Goal: Check status: Check status

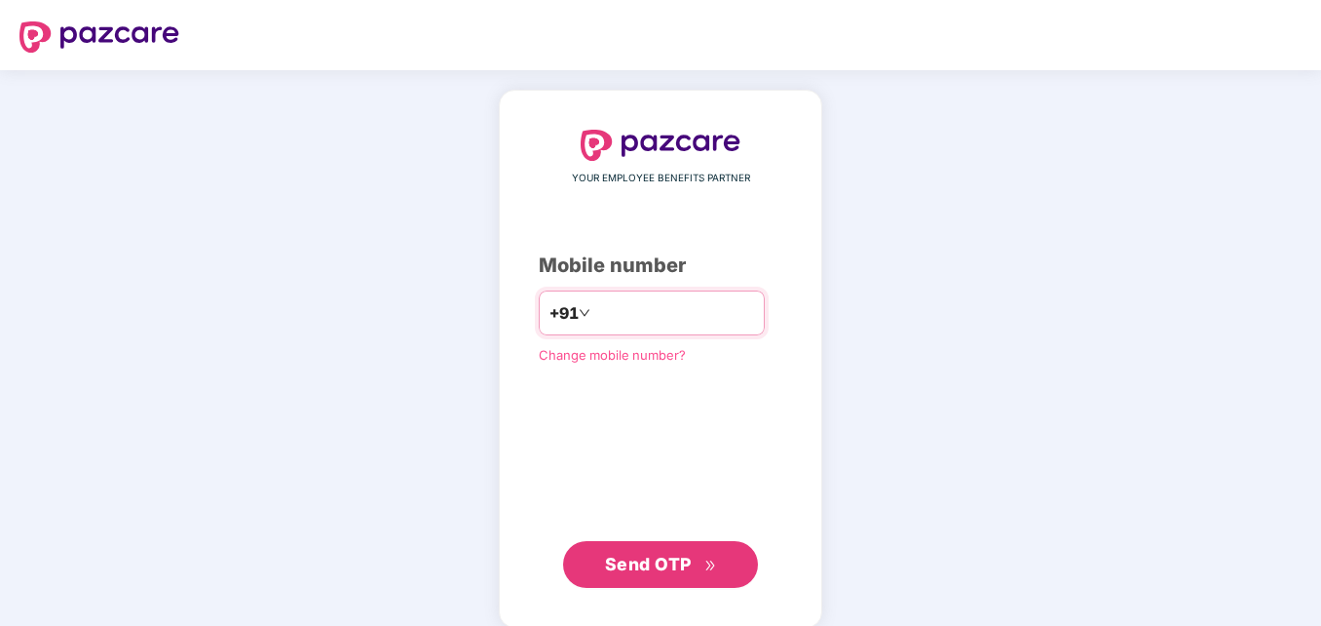
click at [625, 314] on input "number" at bounding box center [674, 312] width 160 height 31
type input "**********"
click at [664, 570] on span "Send OTP" at bounding box center [648, 564] width 87 height 20
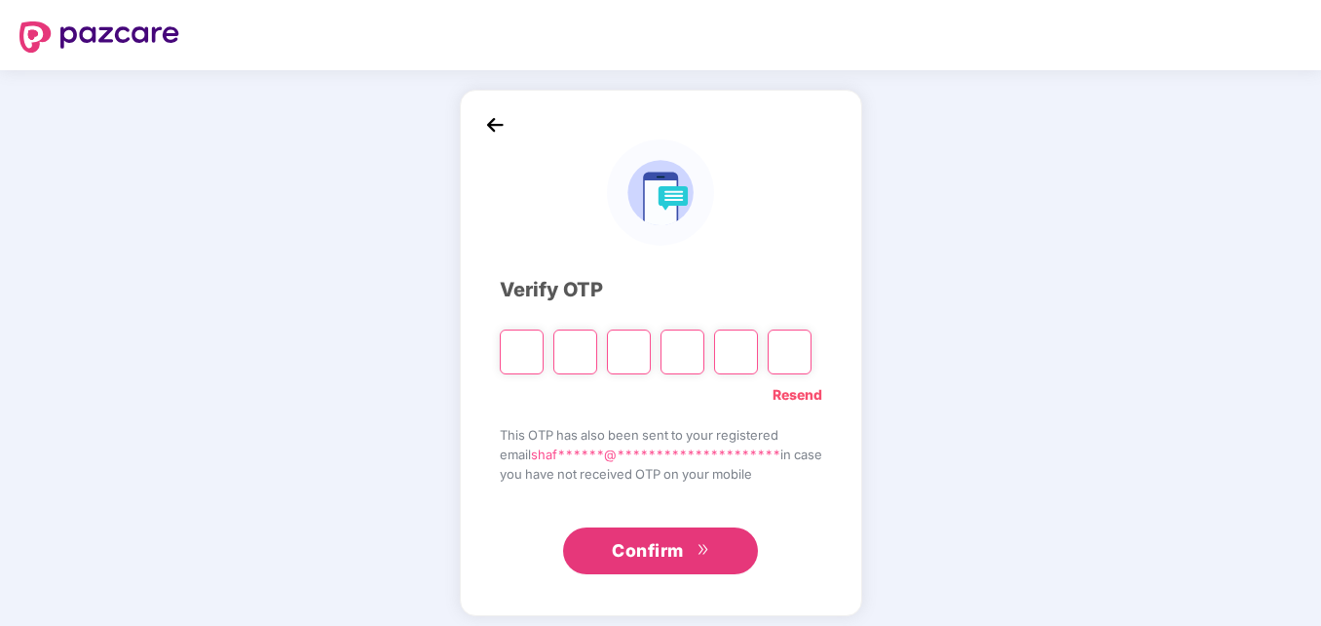
click at [500, 343] on input "Please enter verification code. Digit 1" at bounding box center [522, 351] width 44 height 45
paste input "*"
type input "*"
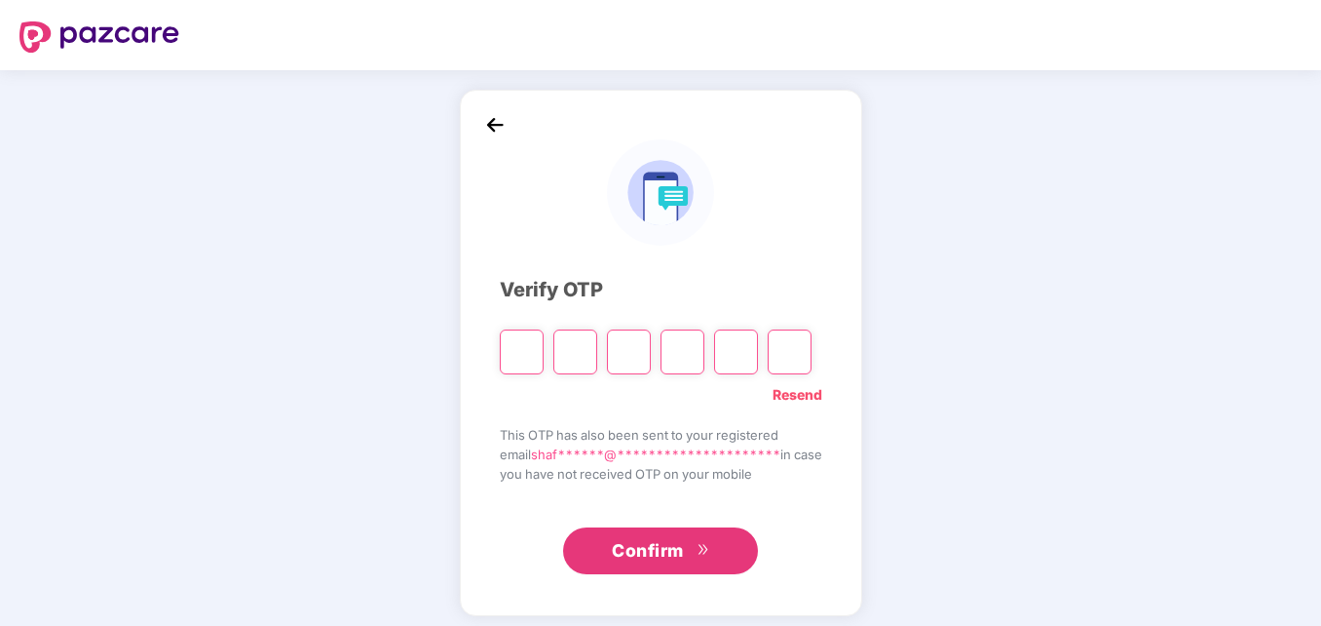
type input "*"
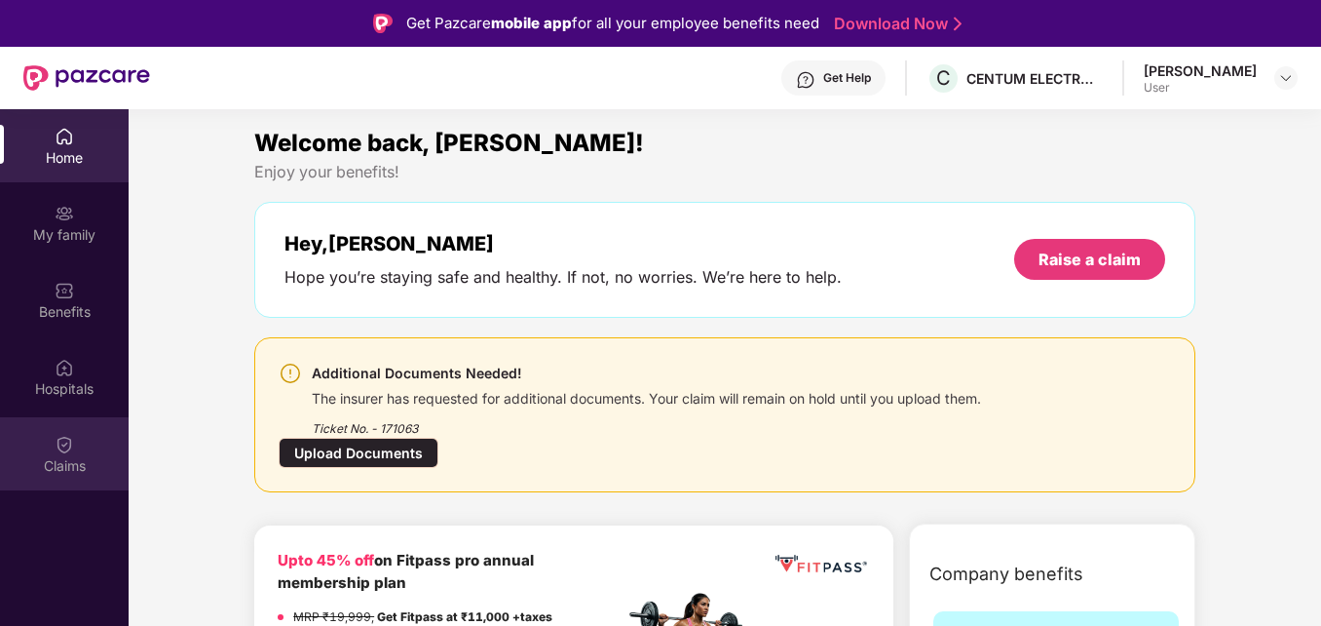
click at [35, 434] on div "Claims" at bounding box center [64, 453] width 129 height 73
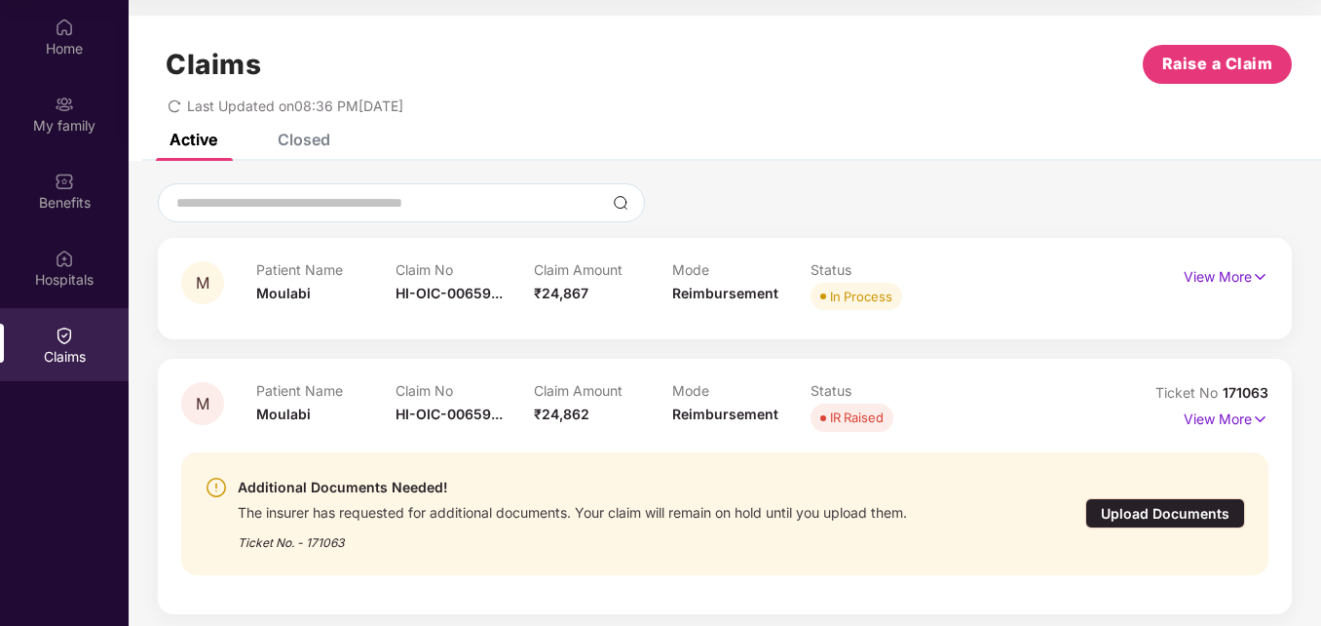
click at [285, 140] on div "Closed" at bounding box center [304, 139] width 53 height 19
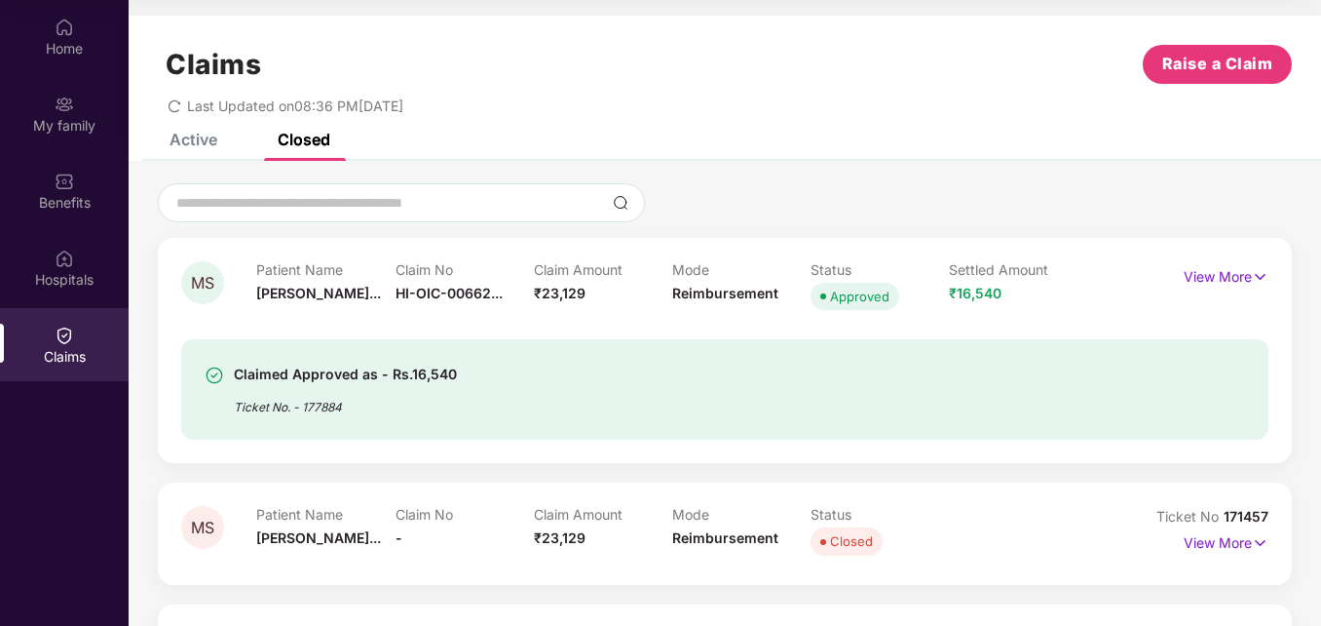
click at [178, 137] on div "Active" at bounding box center [194, 139] width 48 height 19
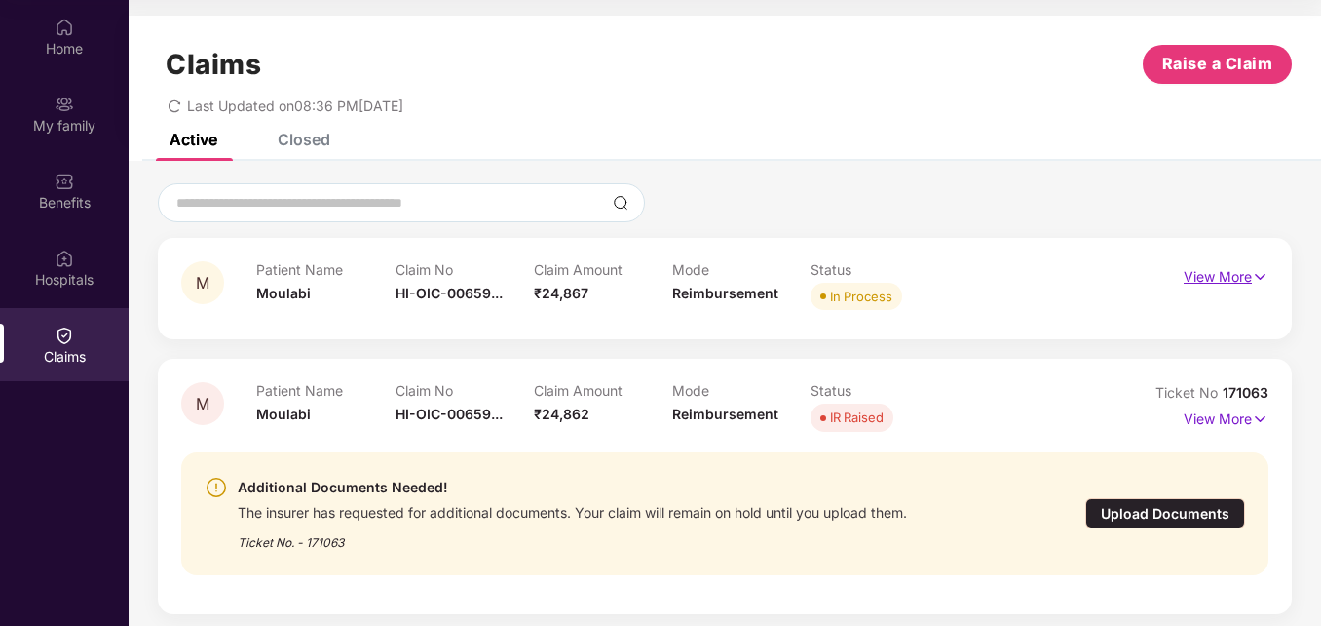
click at [1213, 275] on p "View More" at bounding box center [1226, 274] width 85 height 26
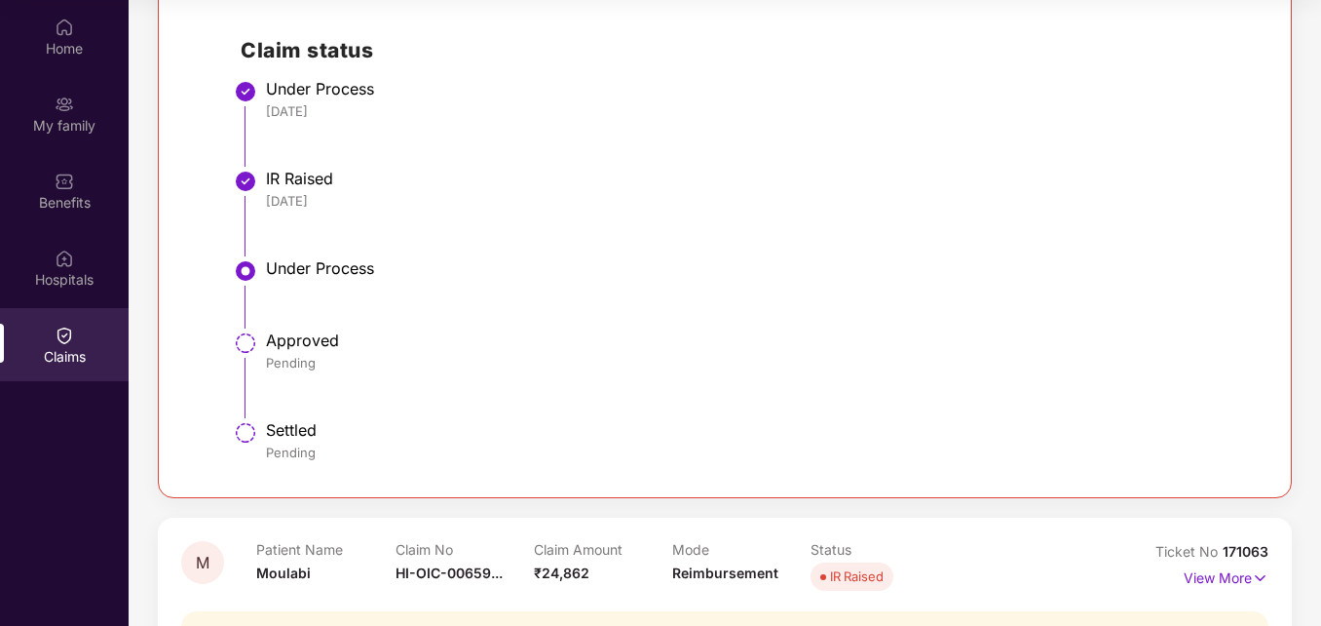
scroll to position [97, 0]
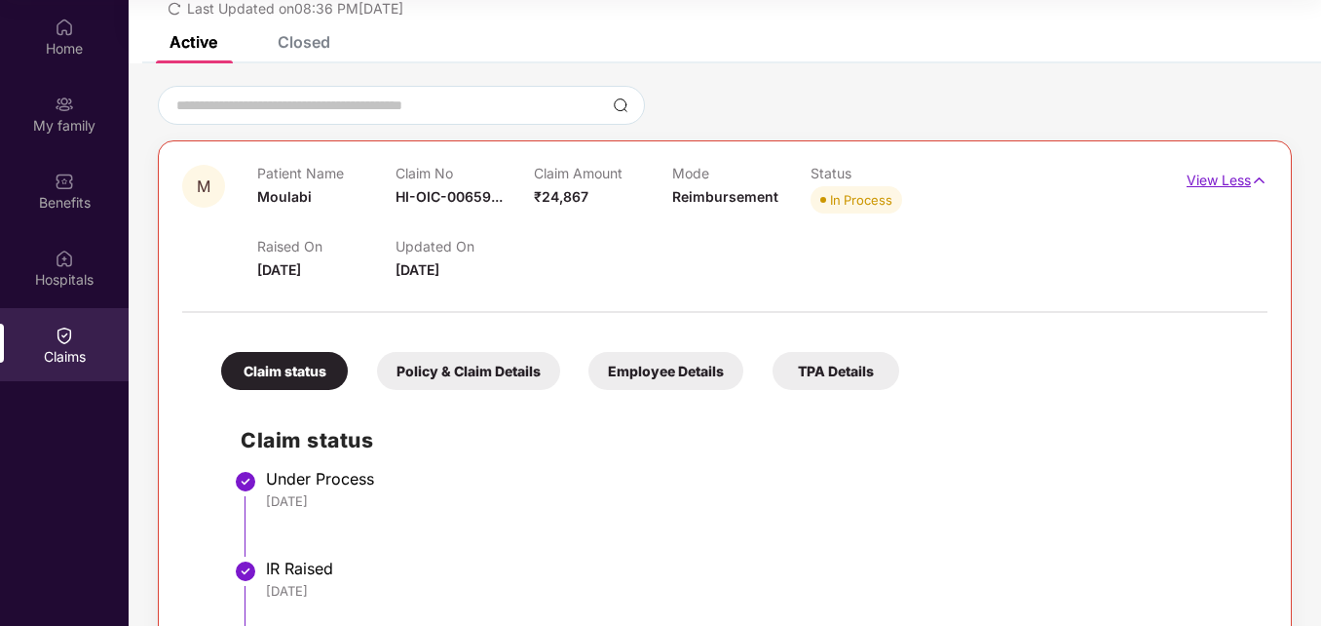
click at [1193, 181] on p "View Less" at bounding box center [1227, 178] width 81 height 26
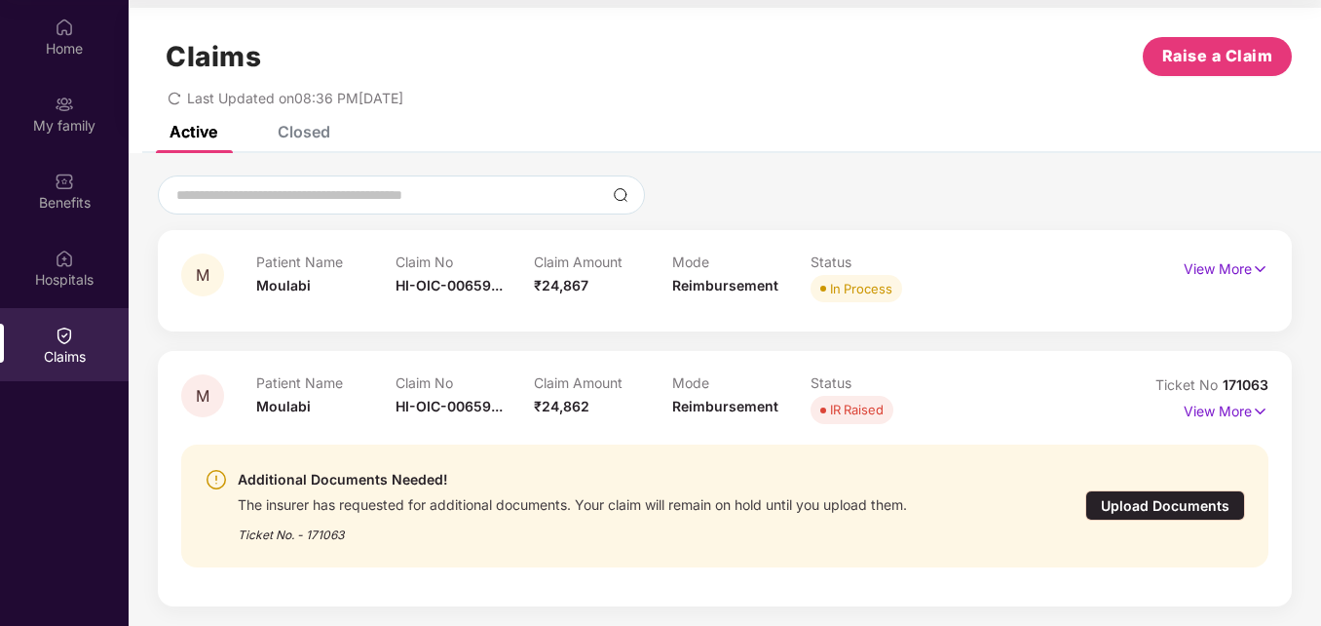
scroll to position [8, 0]
click at [308, 130] on div "Closed" at bounding box center [304, 131] width 53 height 19
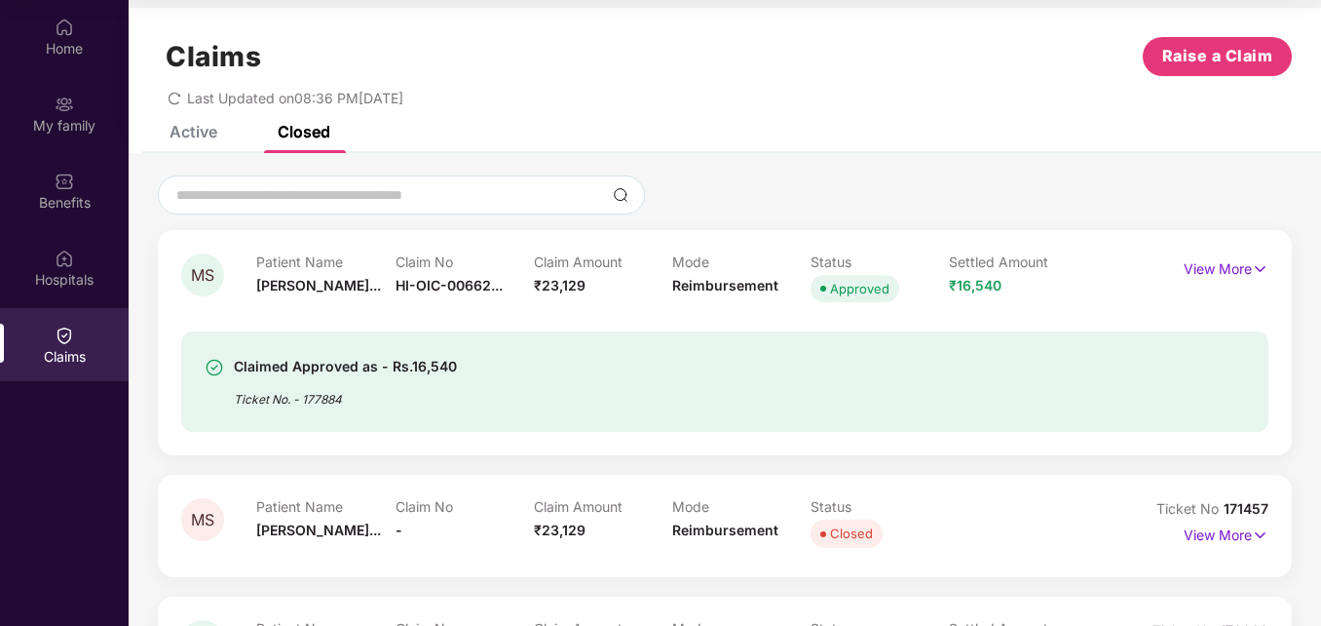
click at [611, 305] on div "Claim Amount ₹23,129" at bounding box center [603, 280] width 138 height 54
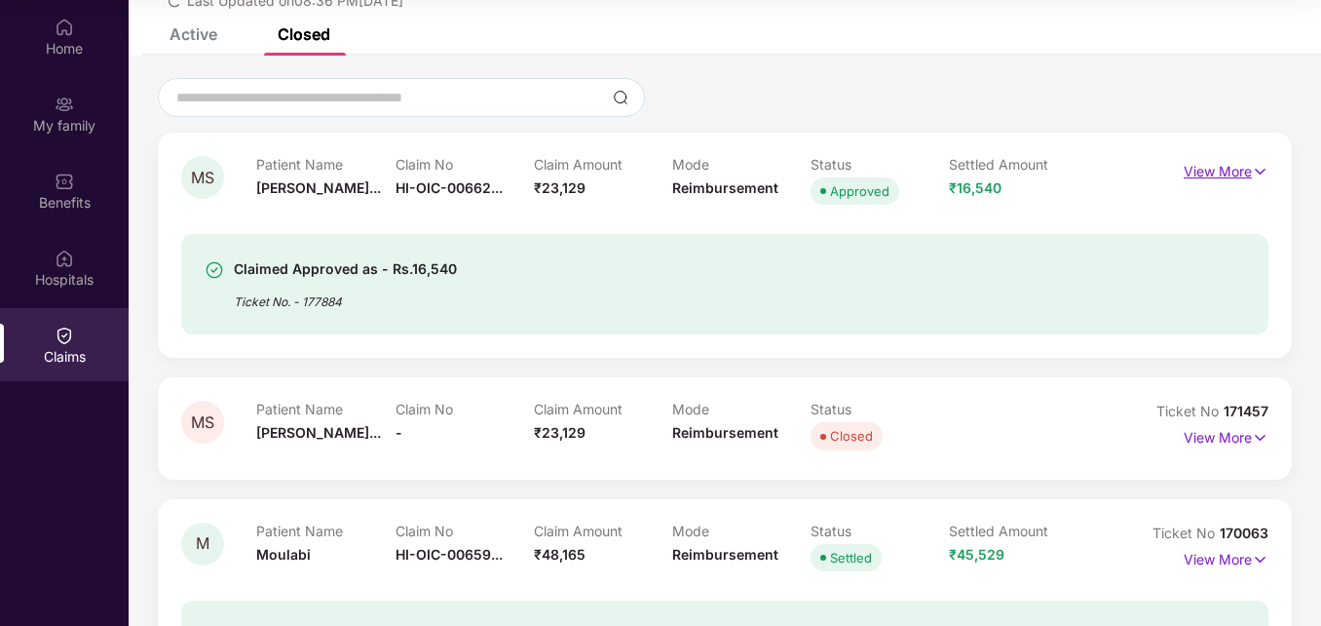
click at [1252, 173] on img at bounding box center [1260, 171] width 17 height 21
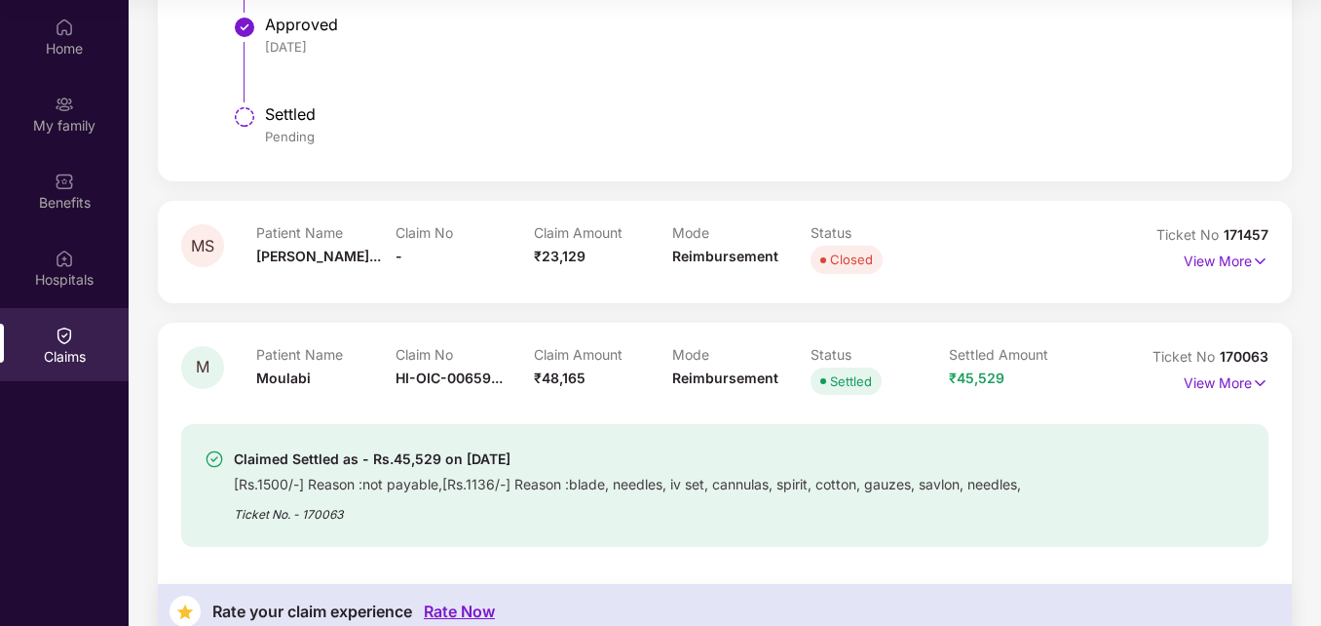
scroll to position [976, 0]
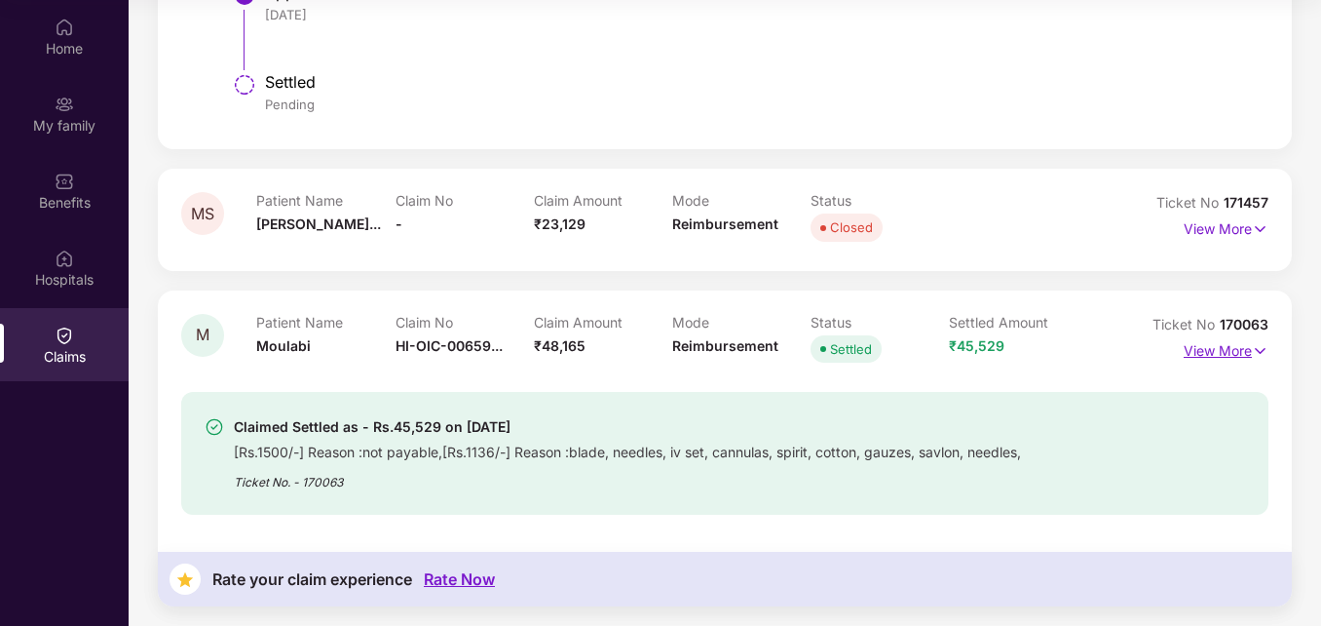
click at [1217, 354] on p "View More" at bounding box center [1226, 348] width 85 height 26
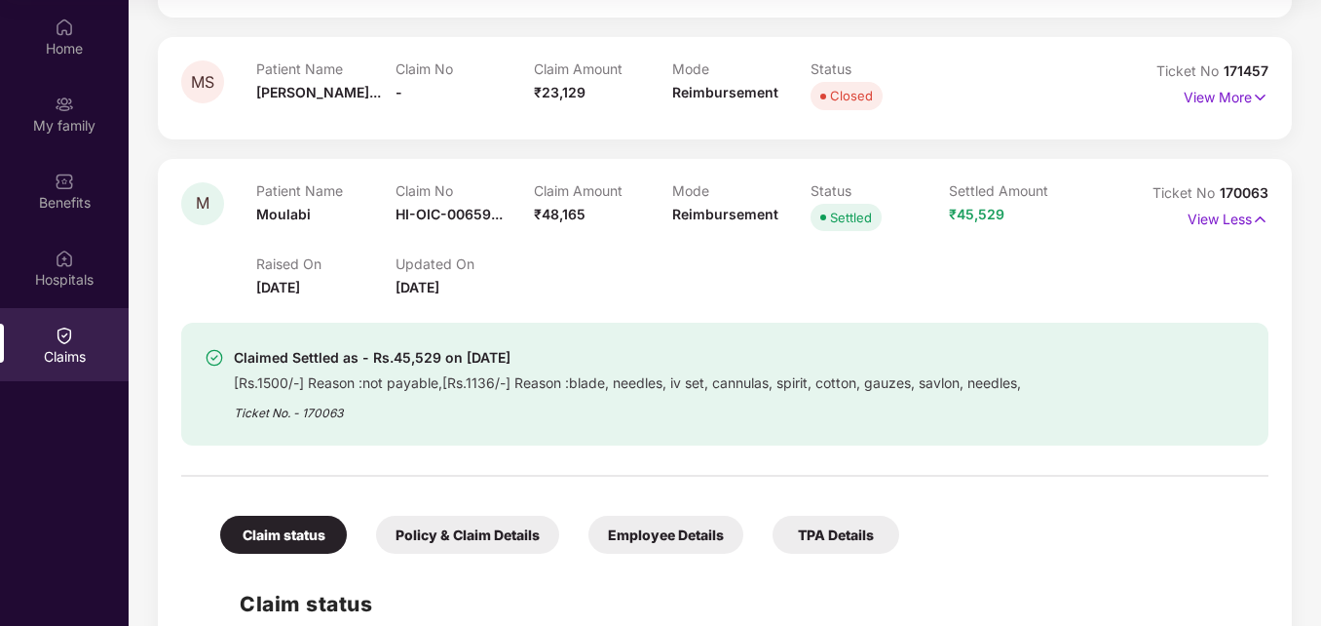
scroll to position [1073, 0]
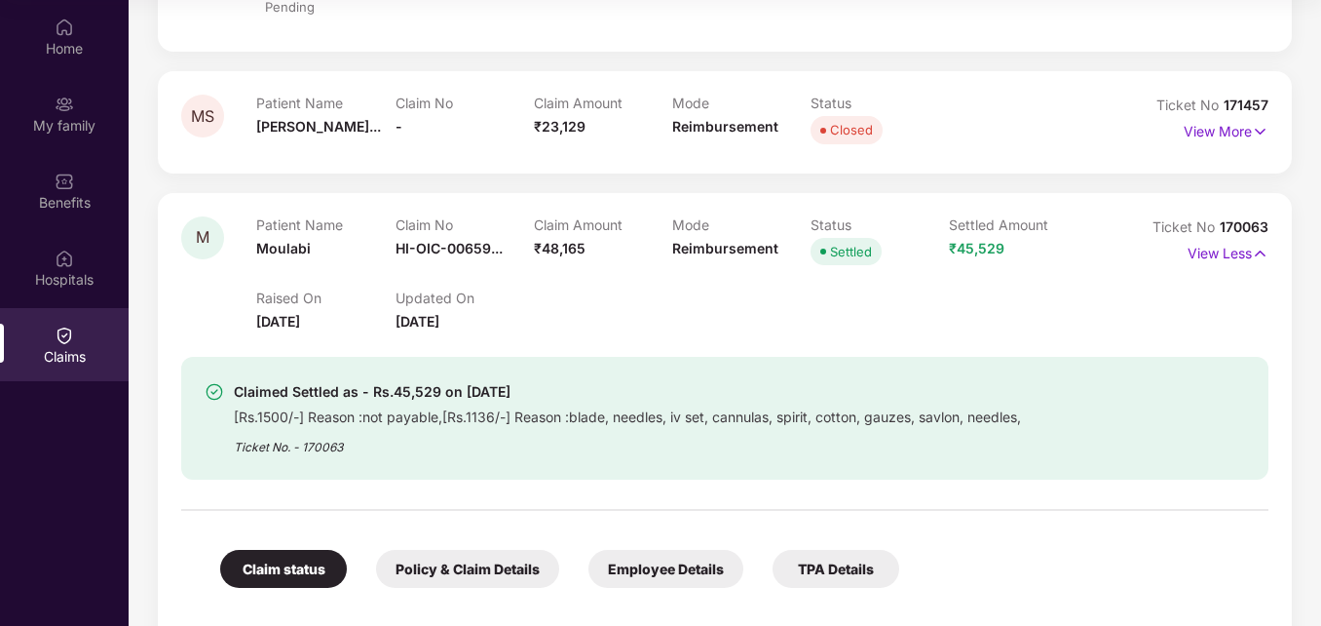
click at [353, 415] on div "[Rs.1500/-] Reason :not payable,[Rs.1136/-] Reason :blade, needles, iv set, can…" at bounding box center [627, 414] width 787 height 22
click at [349, 415] on div "[Rs.1500/-] Reason :not payable,[Rs.1136/-] Reason :blade, needles, iv set, can…" at bounding box center [627, 414] width 787 height 22
drag, startPoint x: 349, startPoint y: 415, endPoint x: 415, endPoint y: 429, distance: 67.7
click at [415, 429] on div "Ticket No. - 170063" at bounding box center [627, 441] width 787 height 30
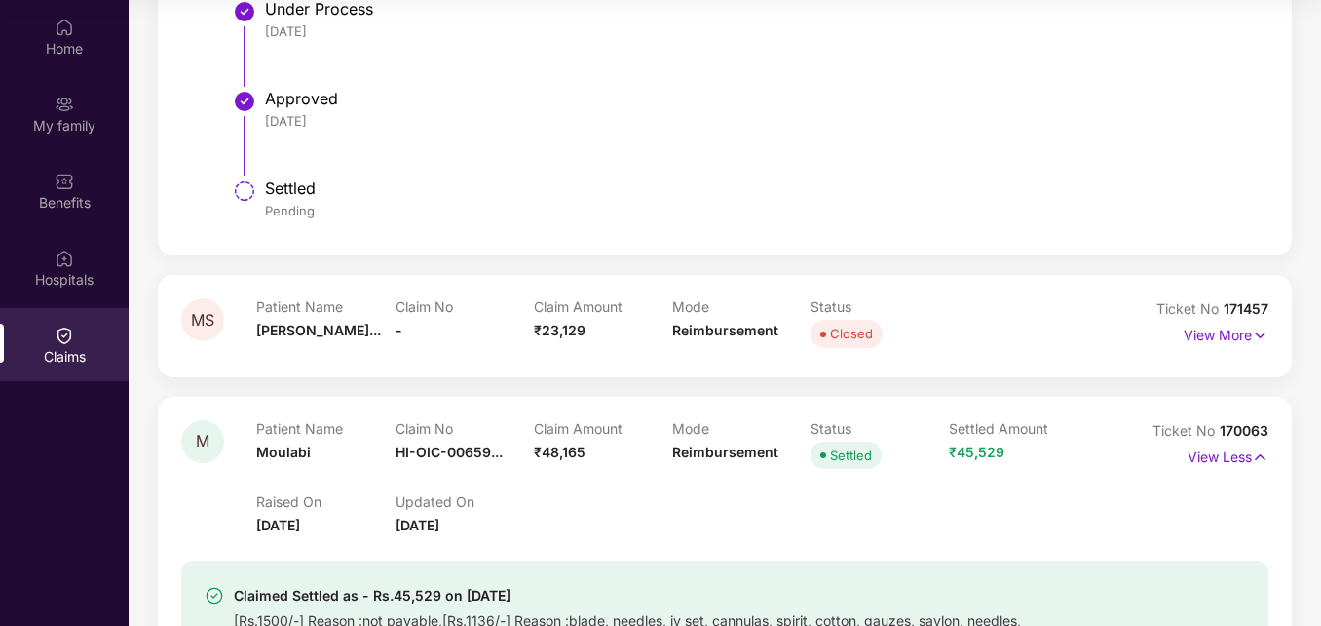
scroll to position [781, 0]
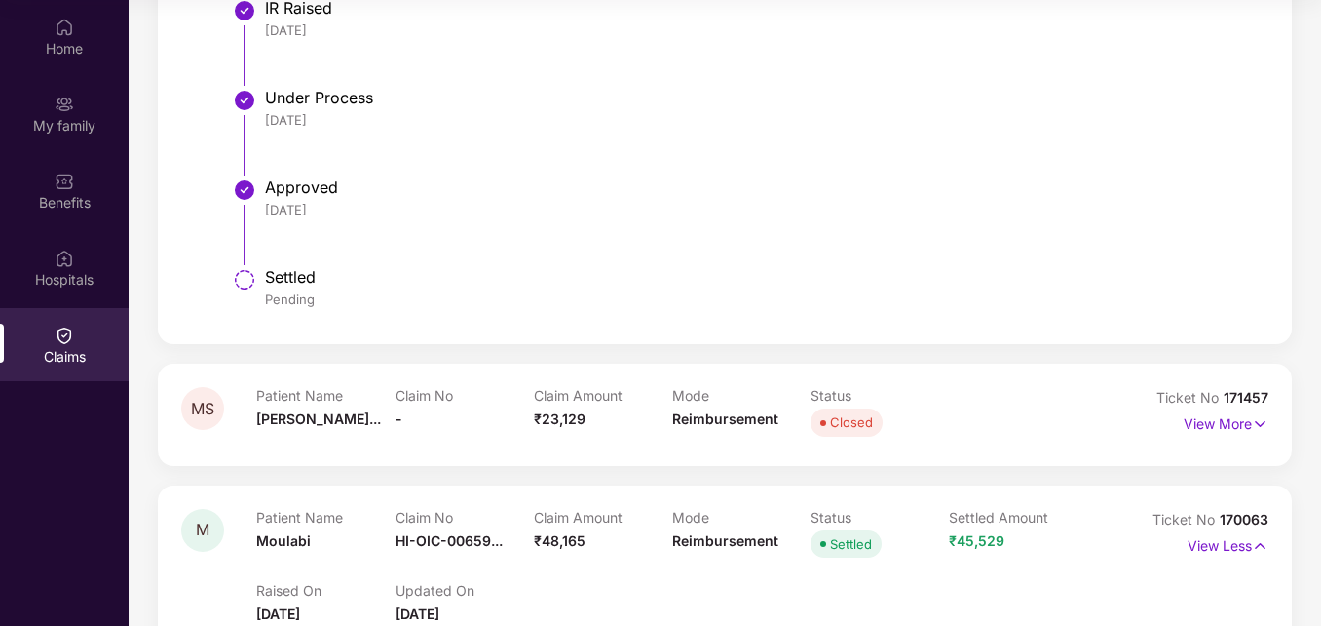
click at [534, 413] on span "₹23,129" at bounding box center [560, 418] width 52 height 17
click at [1199, 412] on p "View More" at bounding box center [1226, 421] width 85 height 26
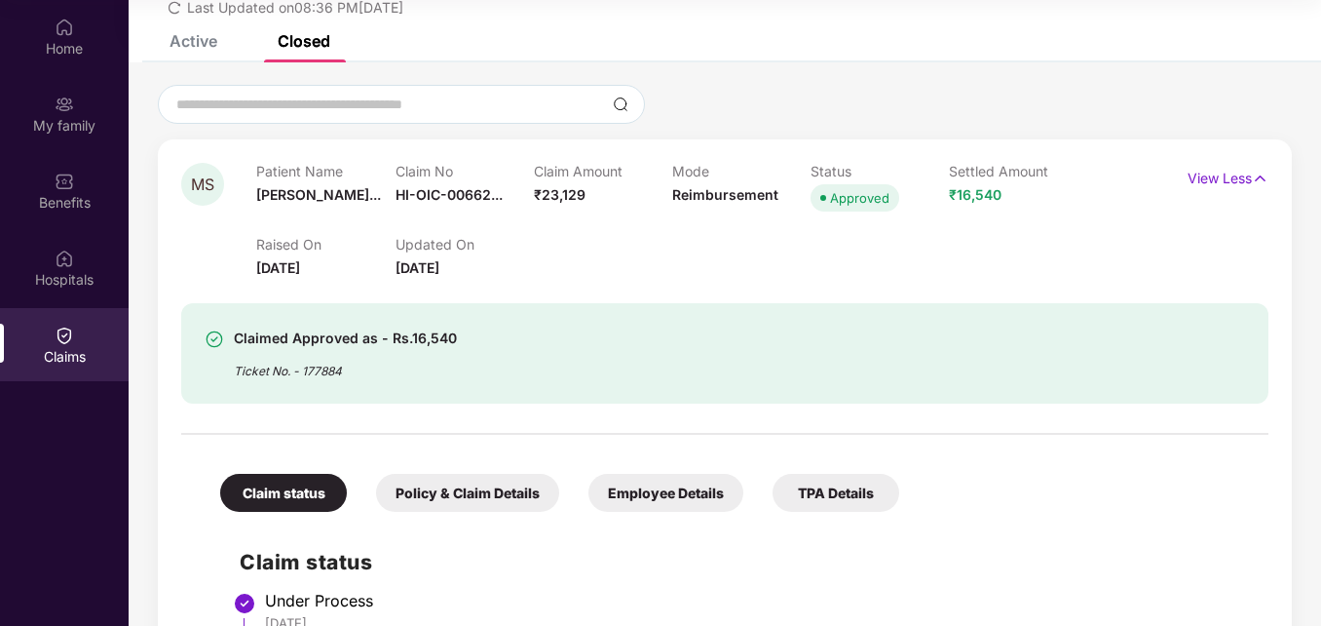
scroll to position [1, 0]
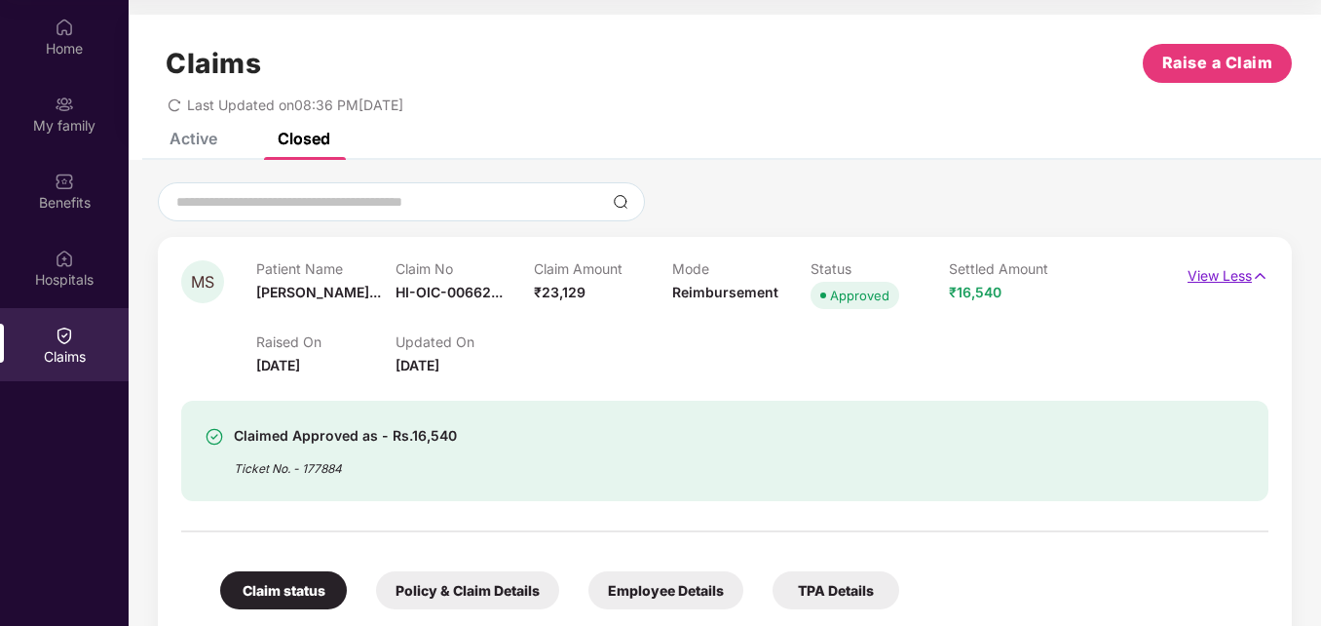
click at [1253, 276] on img at bounding box center [1260, 275] width 17 height 21
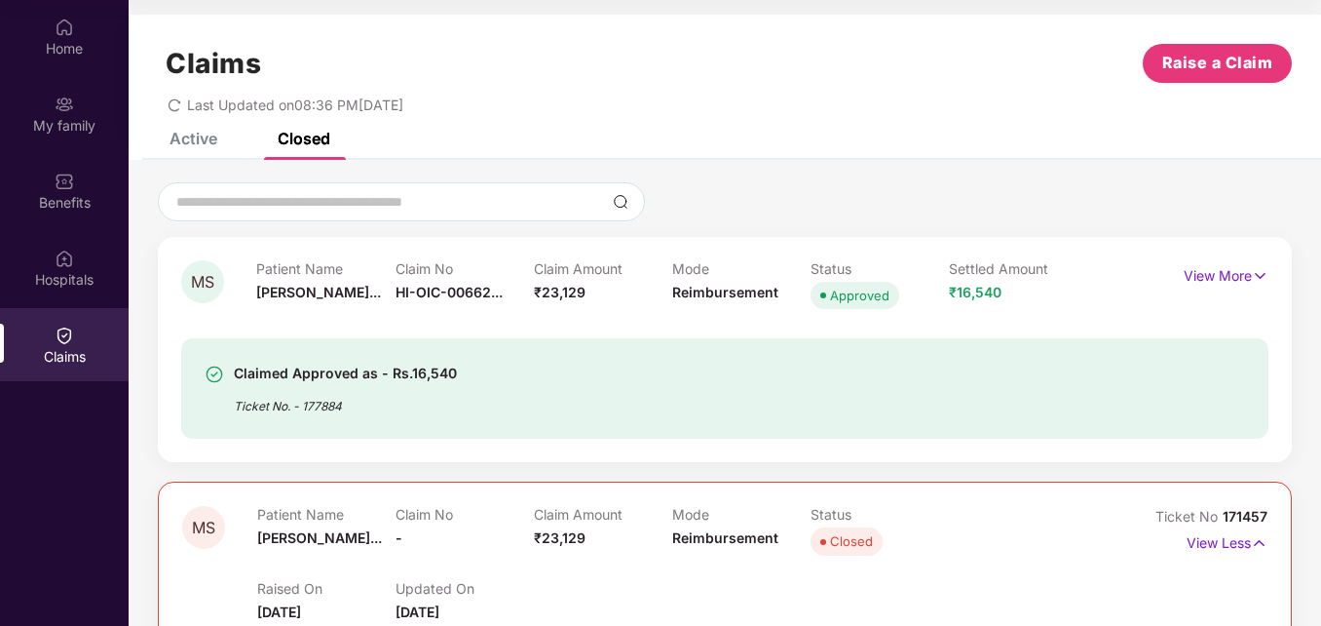
click at [179, 142] on div "Active" at bounding box center [194, 138] width 48 height 19
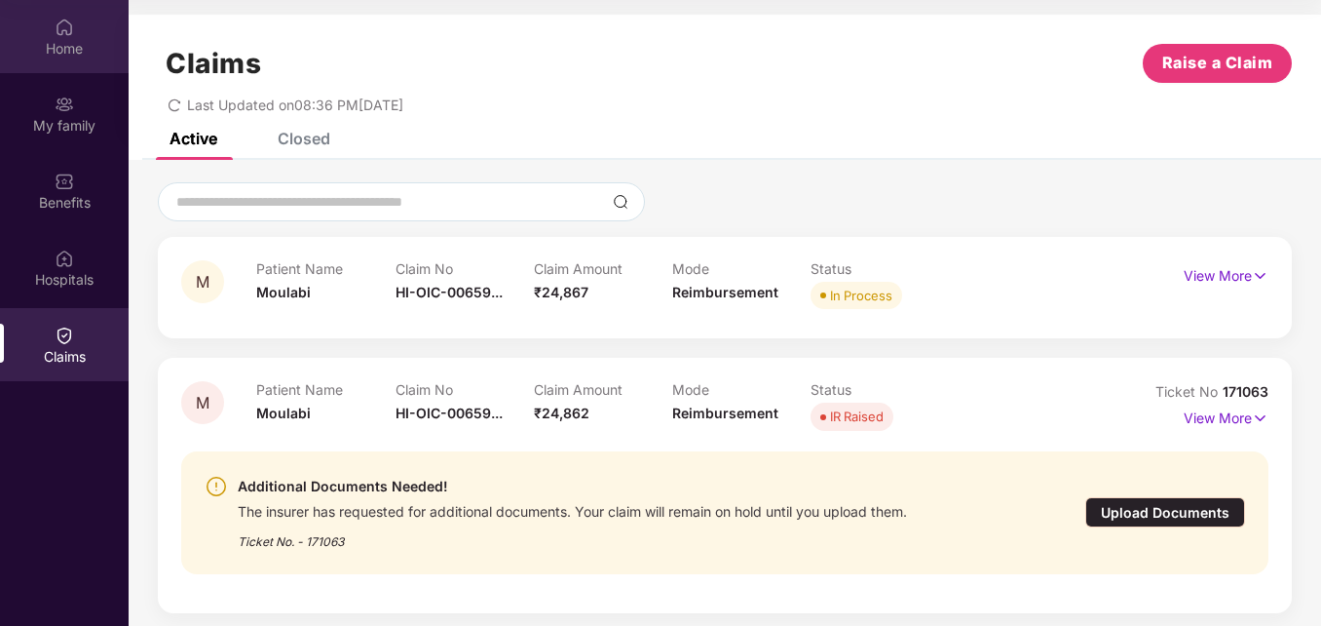
click at [63, 58] on div "Home" at bounding box center [64, 36] width 129 height 73
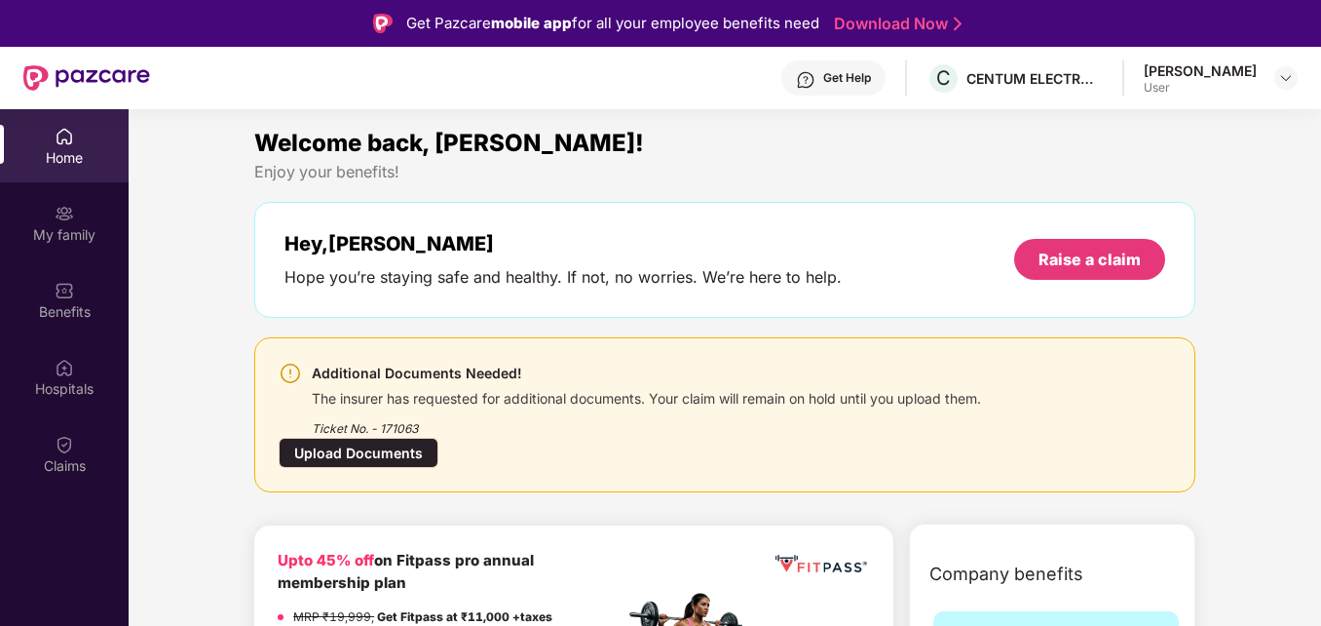
click at [1176, 84] on div "User" at bounding box center [1200, 88] width 113 height 16
click at [1282, 72] on img at bounding box center [1287, 78] width 16 height 16
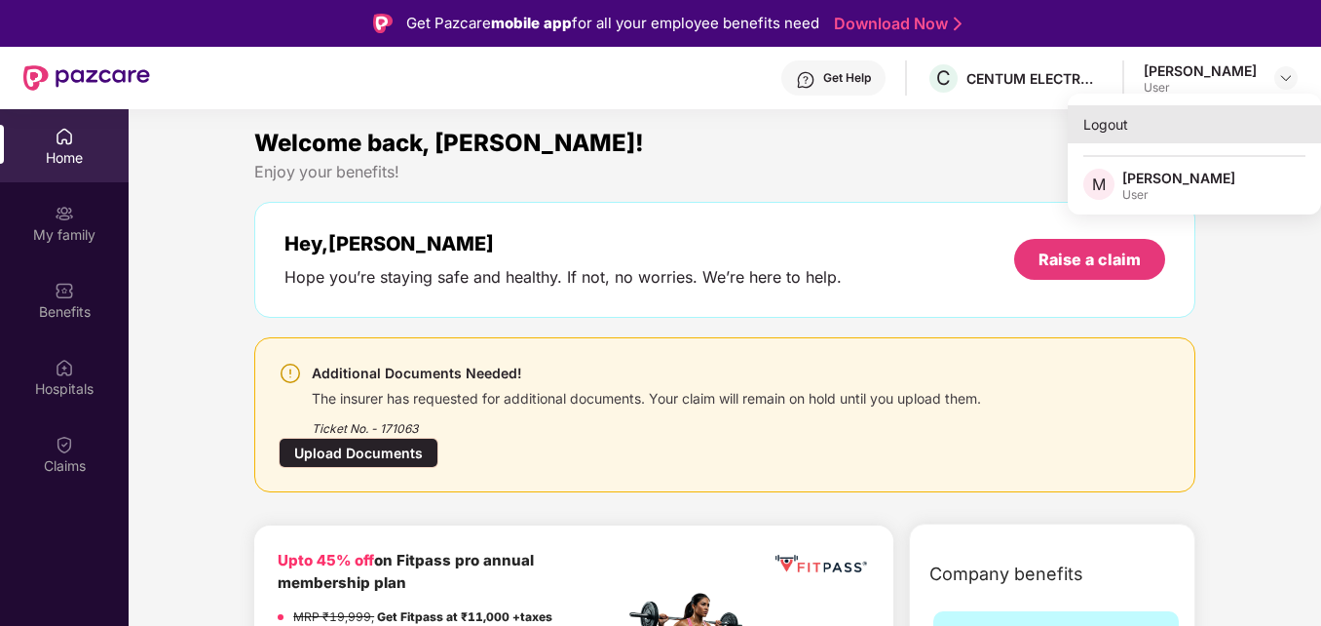
click at [1146, 127] on div "Logout" at bounding box center [1194, 124] width 253 height 38
